Goal: Task Accomplishment & Management: Manage account settings

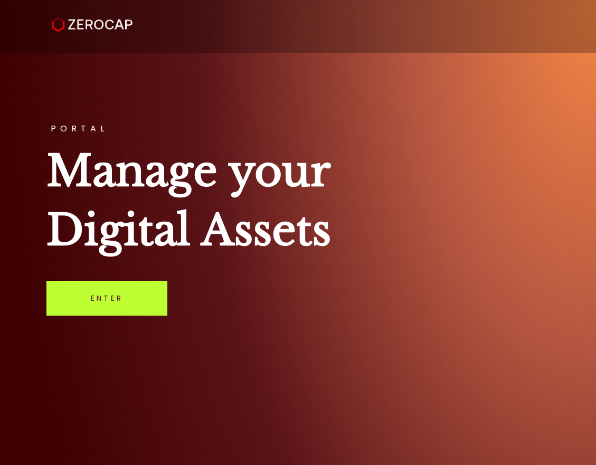
click at [119, 292] on link "Enter" at bounding box center [106, 298] width 121 height 35
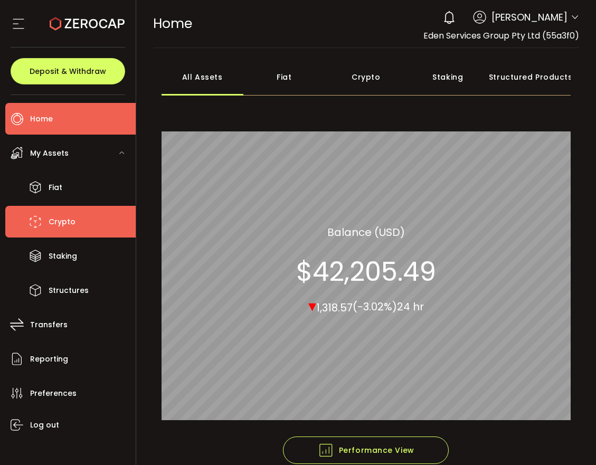
click at [77, 221] on li "Crypto" at bounding box center [70, 222] width 130 height 32
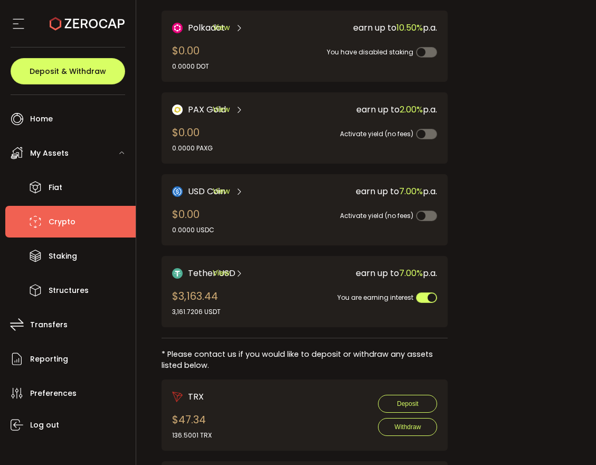
scroll to position [343, 0]
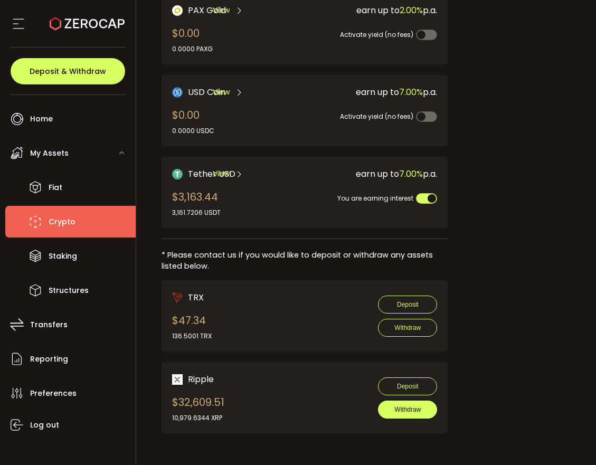
click at [408, 414] on button "Withdraw" at bounding box center [407, 409] width 59 height 18
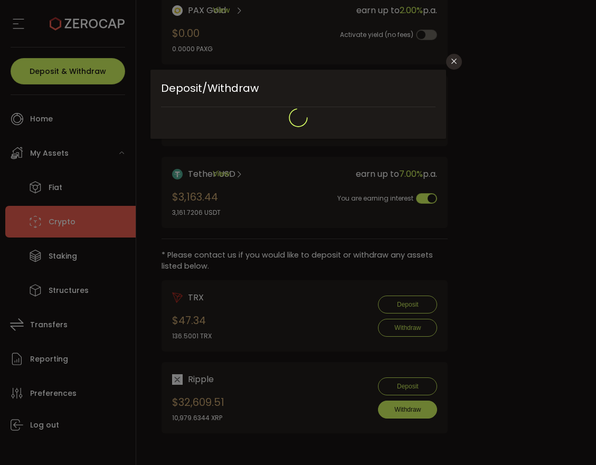
type input "**********"
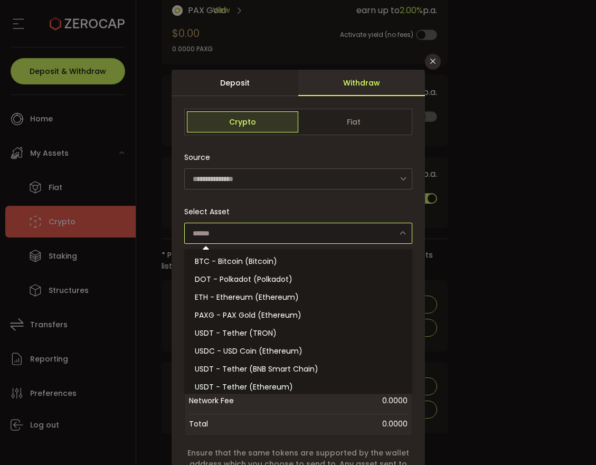
click at [360, 233] on input "dialog" at bounding box center [298, 233] width 228 height 21
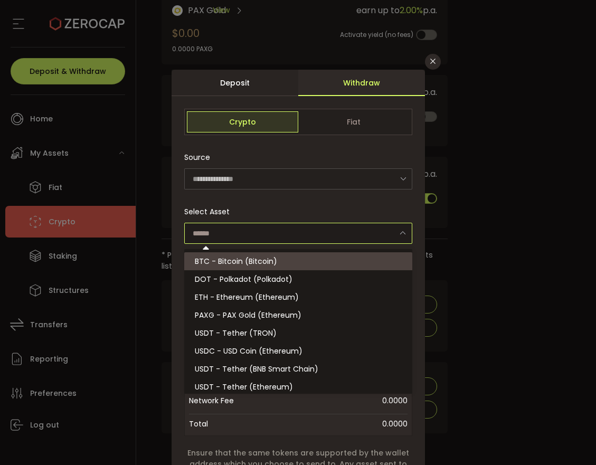
click at [352, 202] on div "Select Asset" at bounding box center [298, 222] width 228 height 43
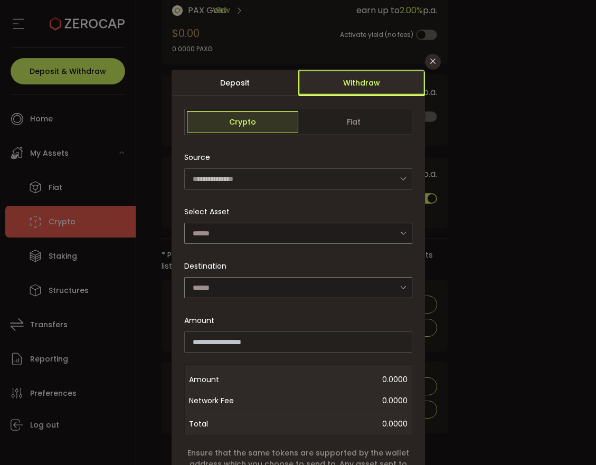
click at [367, 81] on div "Withdraw" at bounding box center [361, 83] width 127 height 26
click at [366, 84] on div "Withdraw" at bounding box center [361, 83] width 127 height 26
click at [371, 86] on div "Withdraw" at bounding box center [361, 83] width 127 height 26
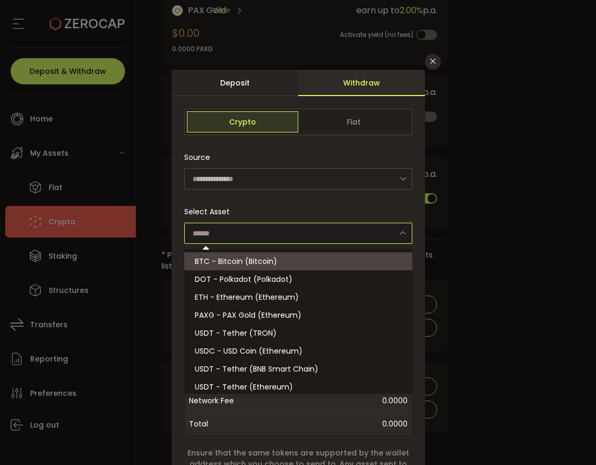
click at [356, 230] on input "dialog" at bounding box center [298, 233] width 228 height 21
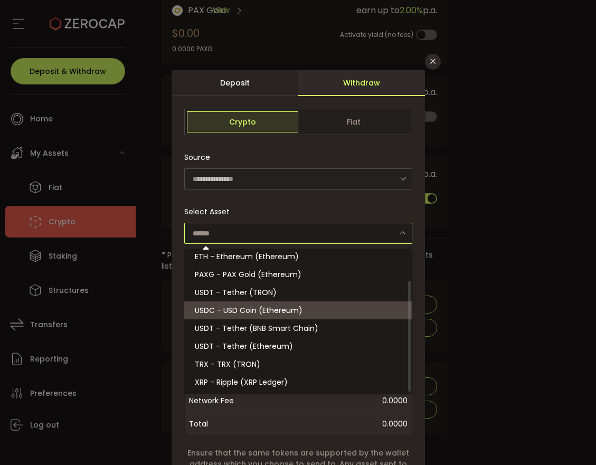
scroll to position [41, 0]
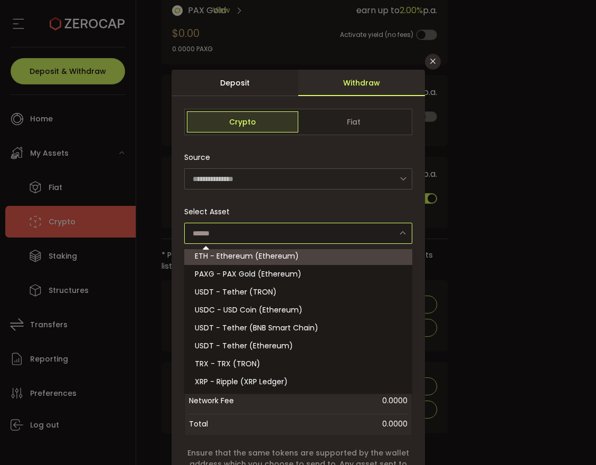
click at [346, 155] on div "Source" at bounding box center [295, 157] width 222 height 21
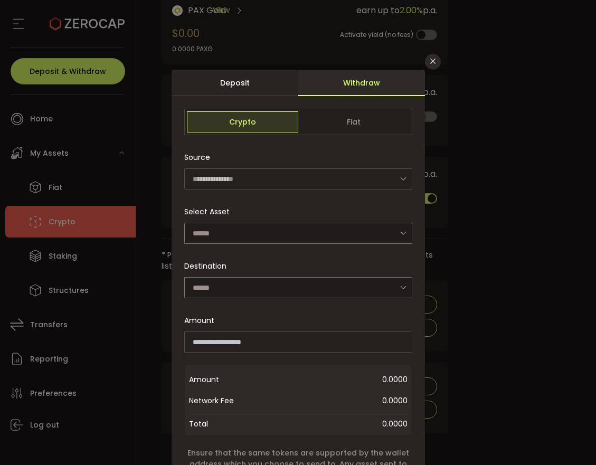
click at [370, 82] on div "Withdraw" at bounding box center [361, 83] width 127 height 26
click at [435, 62] on icon "Close" at bounding box center [432, 61] width 8 height 8
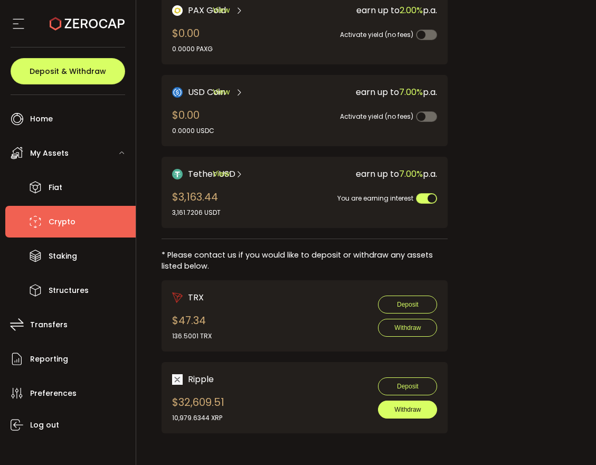
click at [399, 412] on span "Withdraw" at bounding box center [407, 409] width 26 height 7
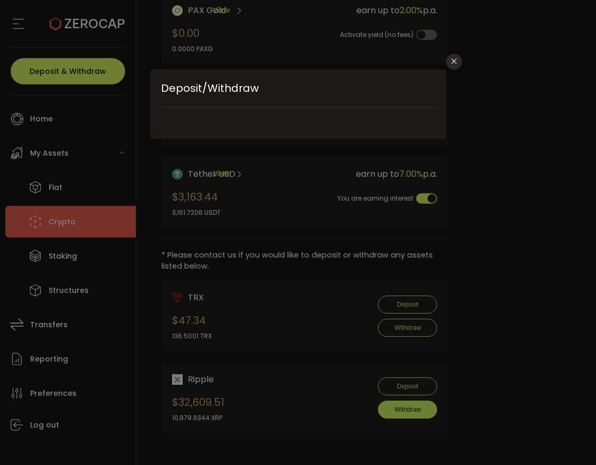
type input "**********"
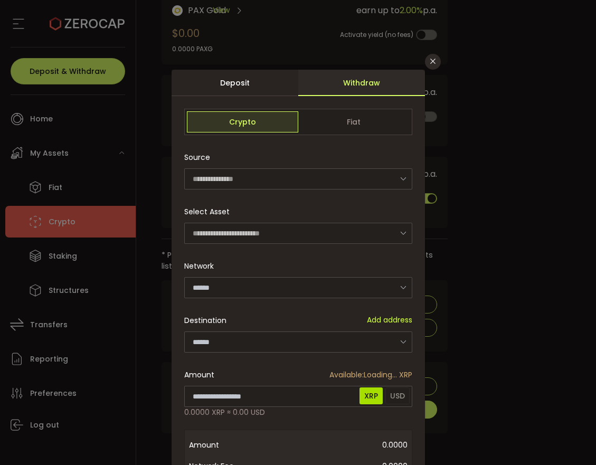
type input "**********"
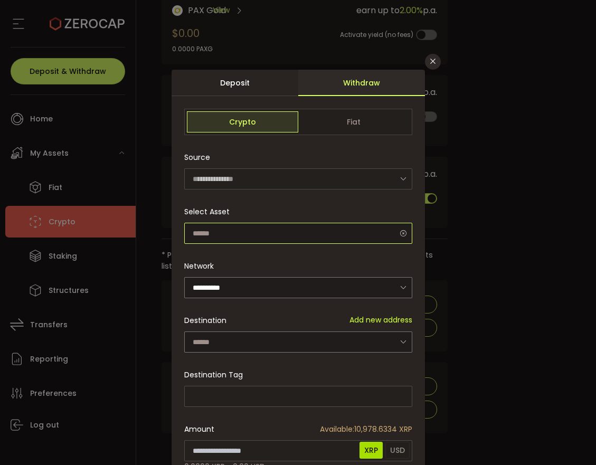
click at [327, 233] on input "dialog" at bounding box center [298, 233] width 228 height 21
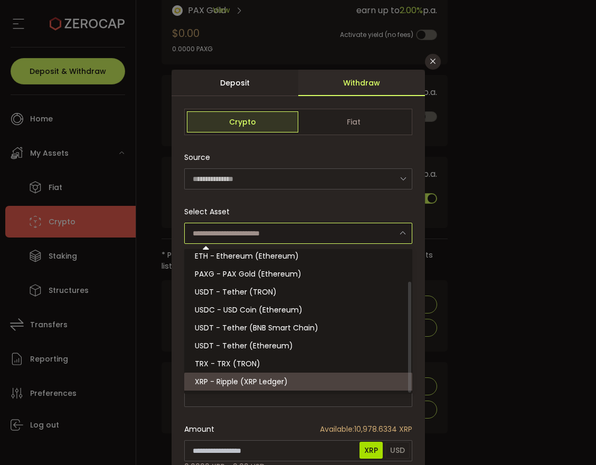
click at [262, 379] on span "XRP - Ripple (XRP Ledger)" at bounding box center [241, 381] width 93 height 11
type input "**********"
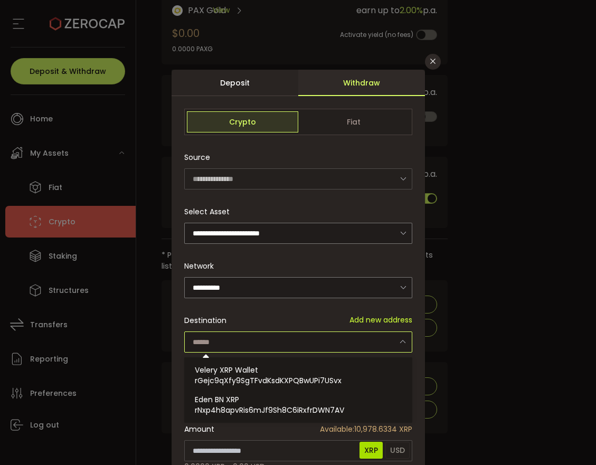
click at [347, 341] on input "dialog" at bounding box center [298, 341] width 228 height 21
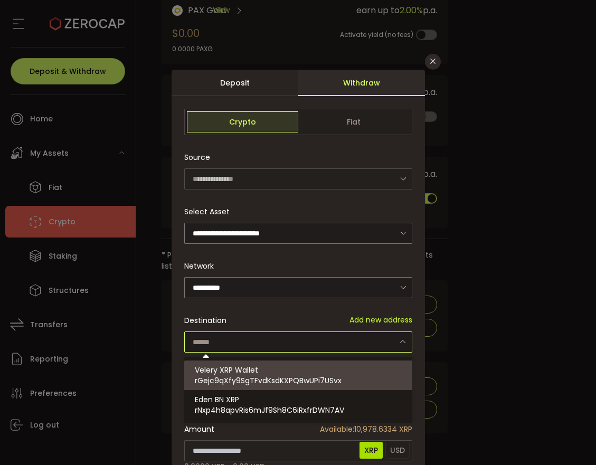
click at [339, 366] on div "Velery XRP Wallet rGejc9qXfy9SgTFvdKsdKXPQBwUPi7USvx" at bounding box center [298, 375] width 207 height 30
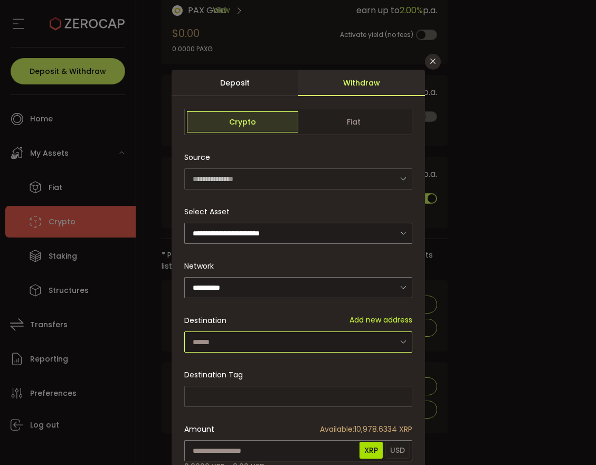
type input "**********"
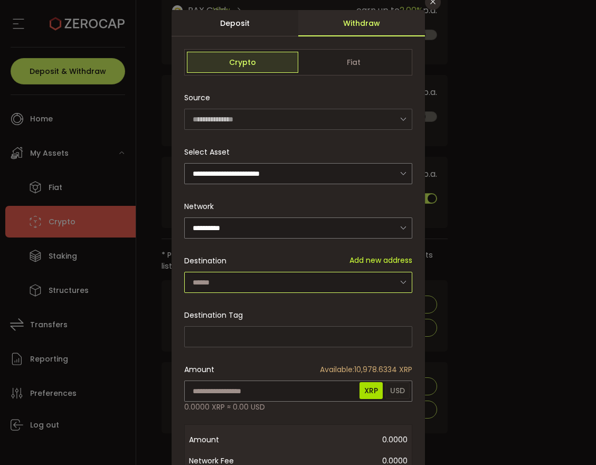
scroll to position [0, 0]
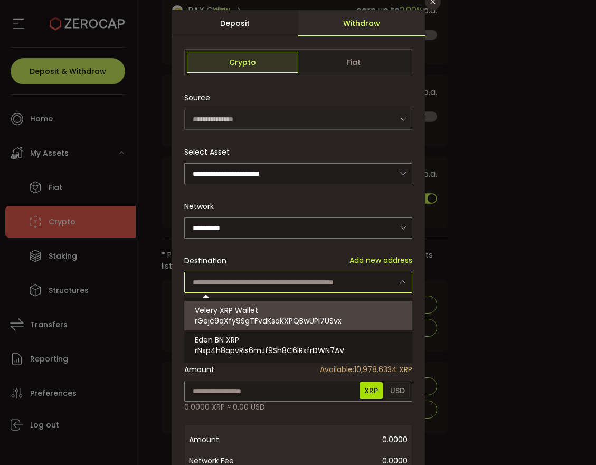
click at [422, 272] on div "**********" at bounding box center [297, 330] width 253 height 572
type input "**********"
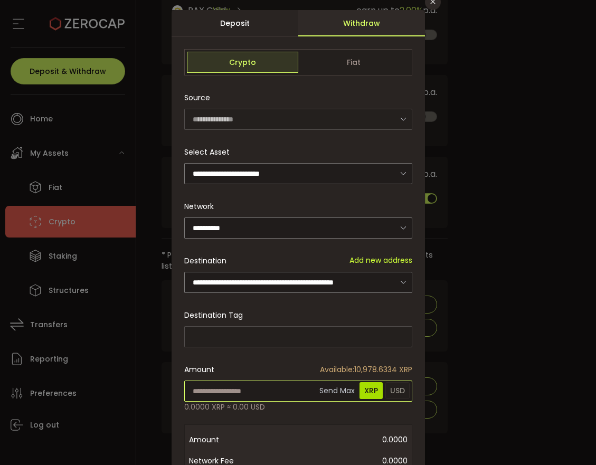
click at [264, 391] on input "dialog" at bounding box center [298, 390] width 228 height 21
paste input "*******"
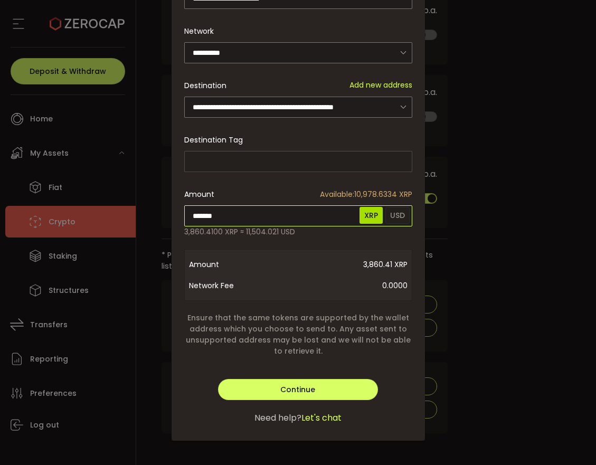
scroll to position [235, 0]
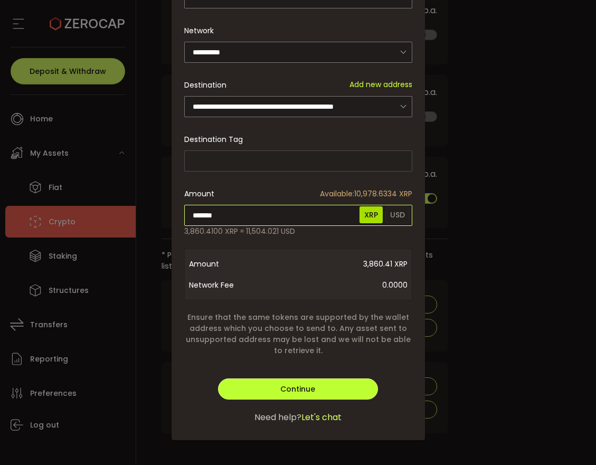
type input "*******"
click at [323, 386] on div "**********" at bounding box center [297, 137] width 253 height 606
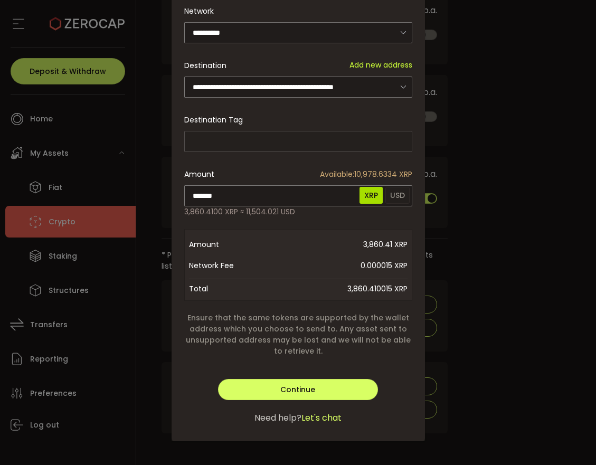
scroll to position [256, 0]
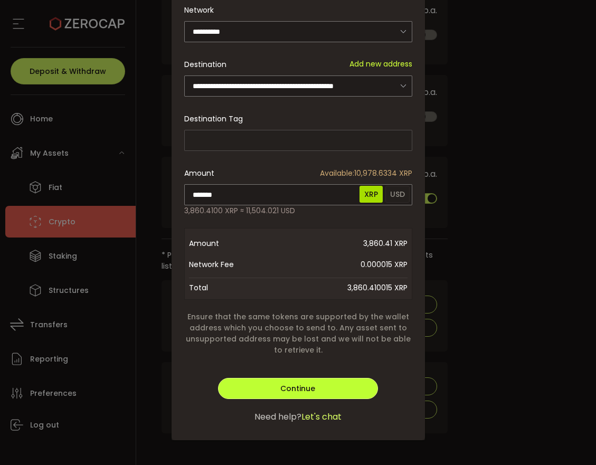
click at [346, 386] on button "Continue" at bounding box center [297, 388] width 159 height 21
click at [346, 386] on button "Verify" at bounding box center [297, 388] width 159 height 21
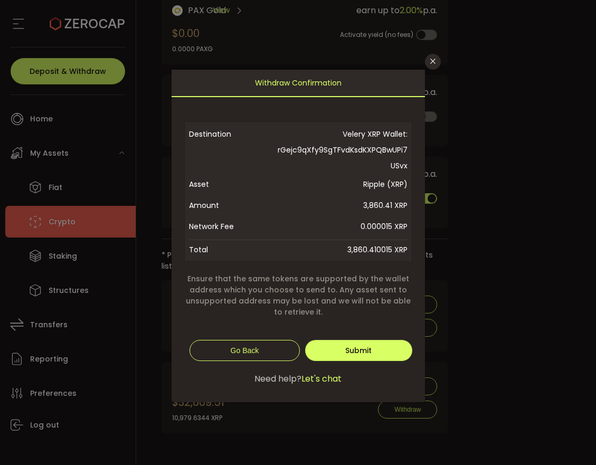
scroll to position [0, 0]
click at [365, 352] on span "Submit" at bounding box center [358, 350] width 26 height 11
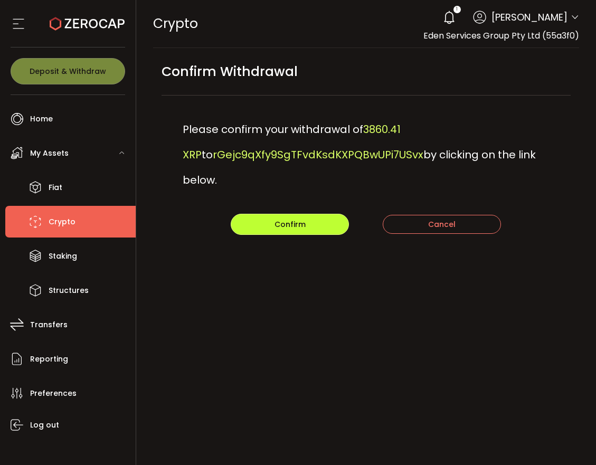
click at [304, 219] on span "Confirm" at bounding box center [289, 224] width 31 height 11
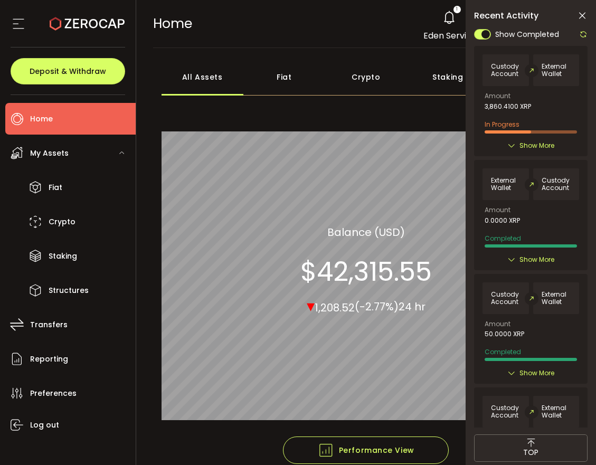
click at [527, 144] on span "Show More" at bounding box center [536, 145] width 35 height 11
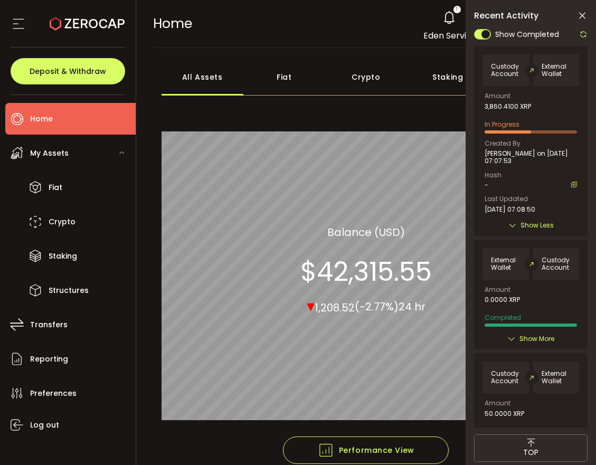
click at [531, 225] on span "Show Less" at bounding box center [536, 225] width 33 height 11
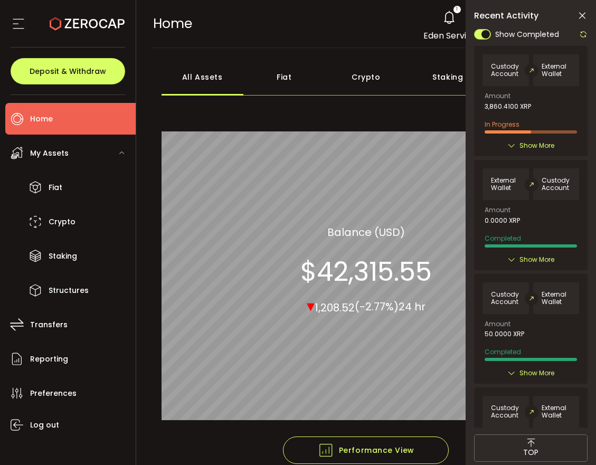
click at [527, 145] on span "Show More" at bounding box center [536, 145] width 35 height 11
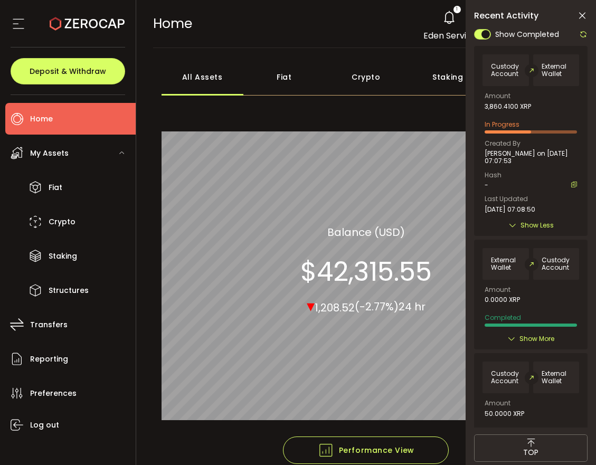
click at [582, 36] on icon at bounding box center [583, 34] width 8 height 8
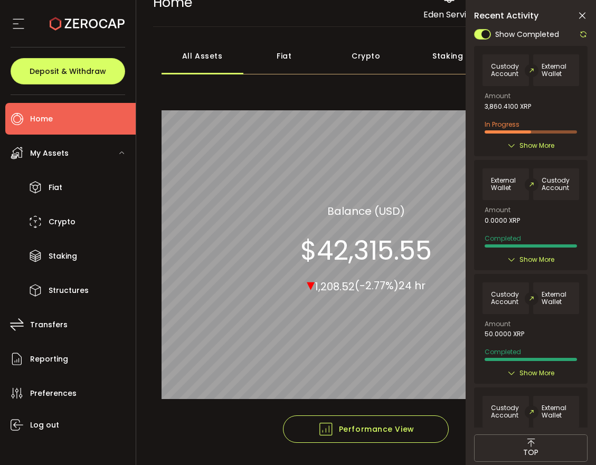
scroll to position [22, 0]
click at [584, 34] on icon at bounding box center [583, 34] width 8 height 8
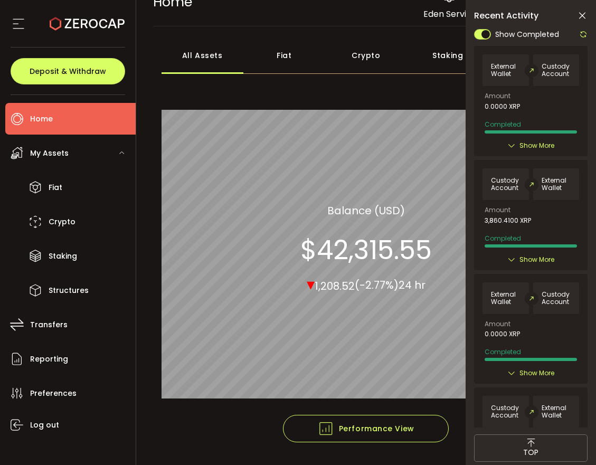
click at [526, 143] on span "Show More" at bounding box center [536, 145] width 35 height 11
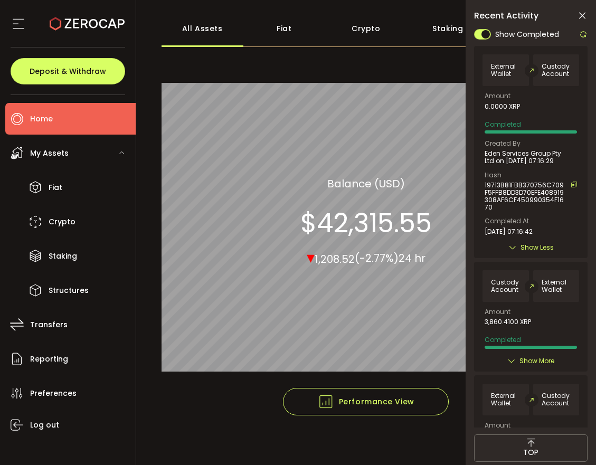
scroll to position [55, 0]
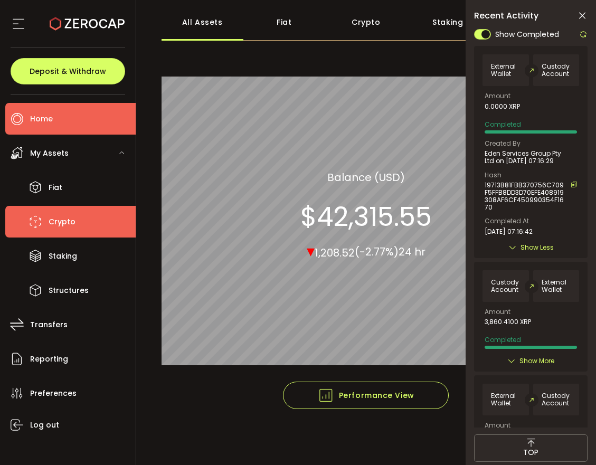
click at [85, 223] on li "Crypto" at bounding box center [70, 222] width 130 height 32
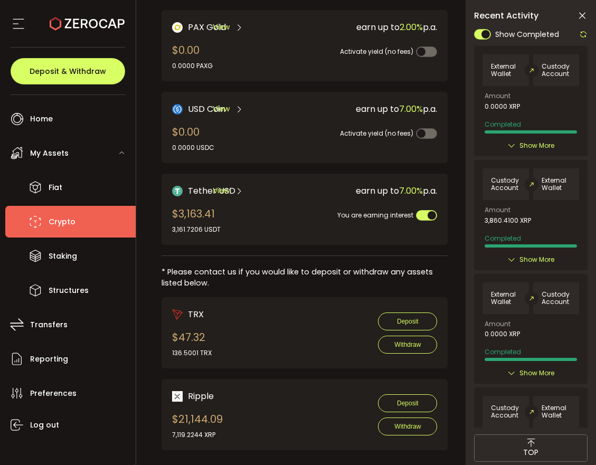
scroll to position [343, 0]
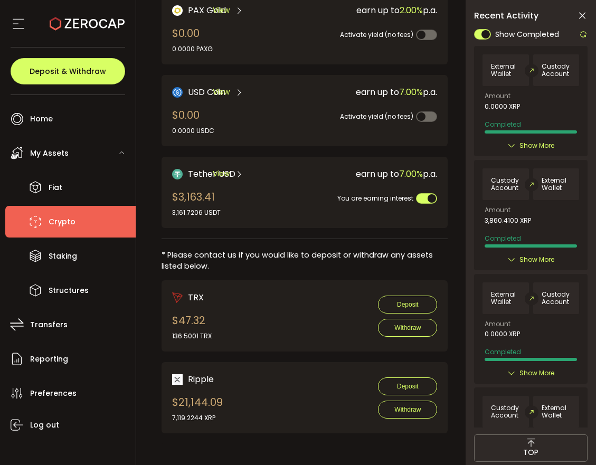
click at [534, 146] on span "Show More" at bounding box center [536, 145] width 35 height 11
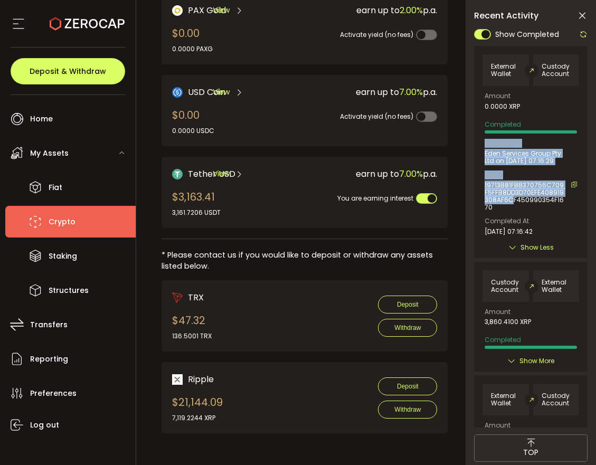
drag, startPoint x: 485, startPoint y: 143, endPoint x: 499, endPoint y: 193, distance: 51.4
click at [499, 193] on div "Created By Eden Services Group Pty Ltd on [DATE] 07:16:29 Hash 19713B81FBB37075…" at bounding box center [530, 187] width 92 height 95
